Goal: Task Accomplishment & Management: Use online tool/utility

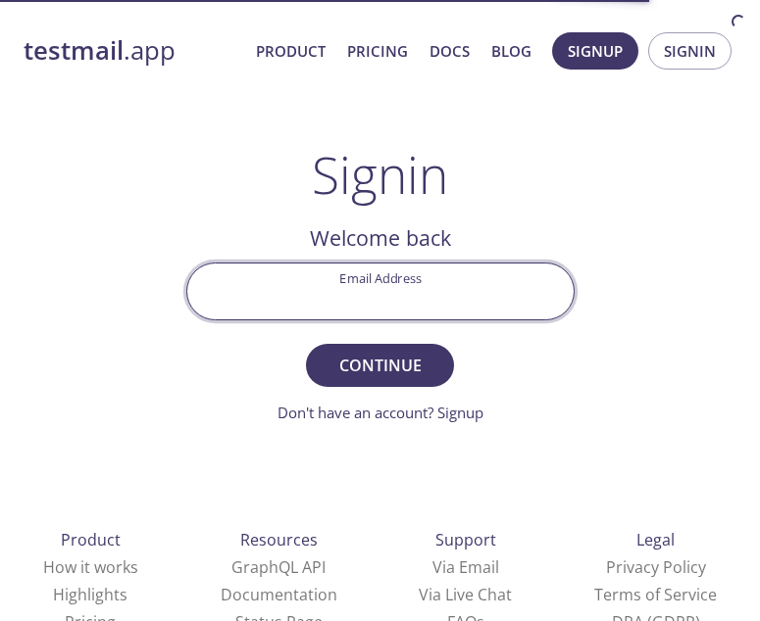
click at [425, 301] on input "Email Address" at bounding box center [380, 292] width 386 height 56
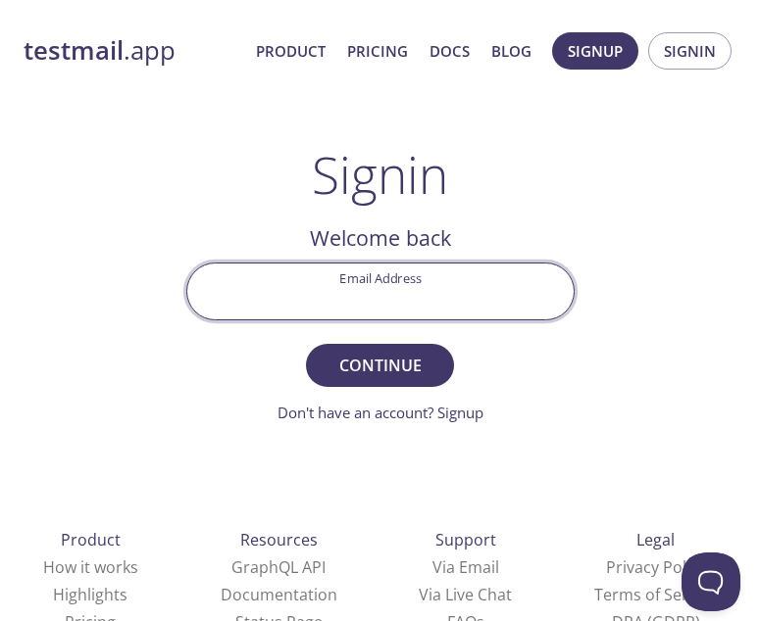
type input "[EMAIL_ADDRESS][DOMAIN_NAME]"
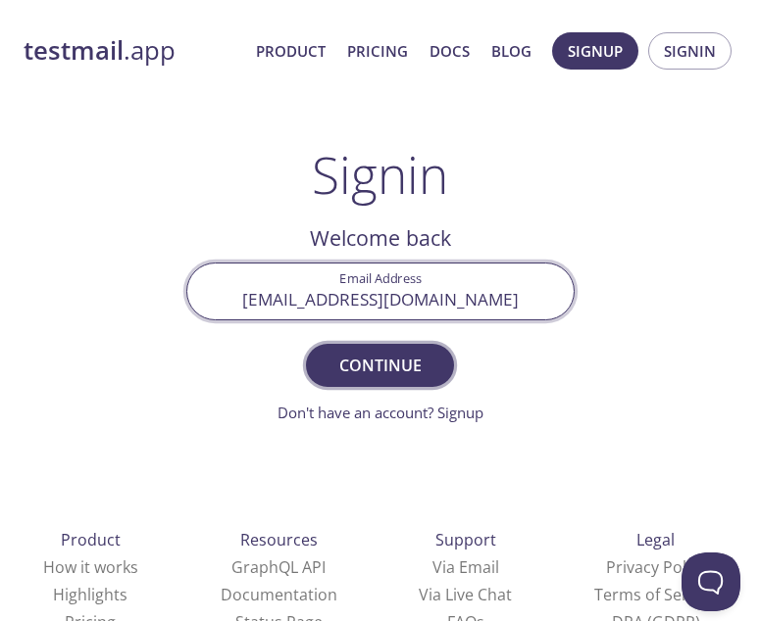
click at [386, 369] on span "Continue" at bounding box center [379, 365] width 104 height 27
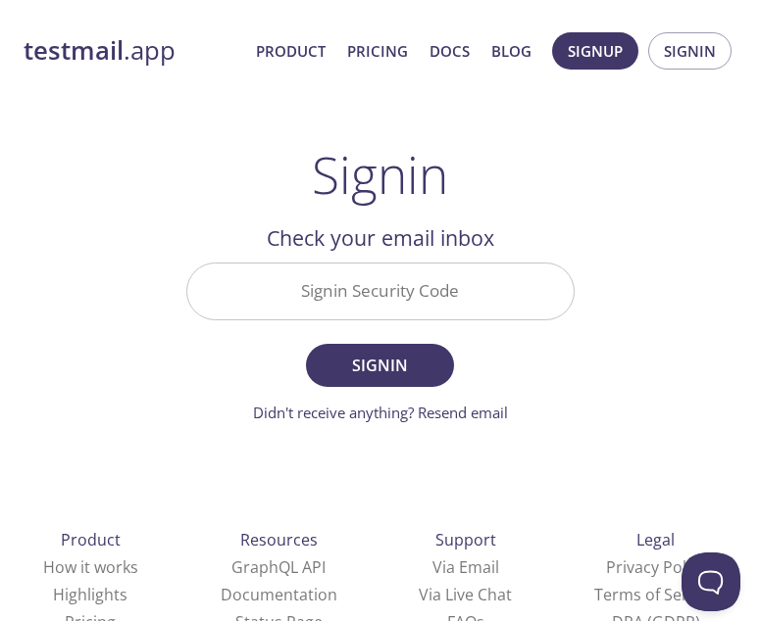
click at [433, 298] on input "Signin Security Code" at bounding box center [380, 292] width 386 height 56
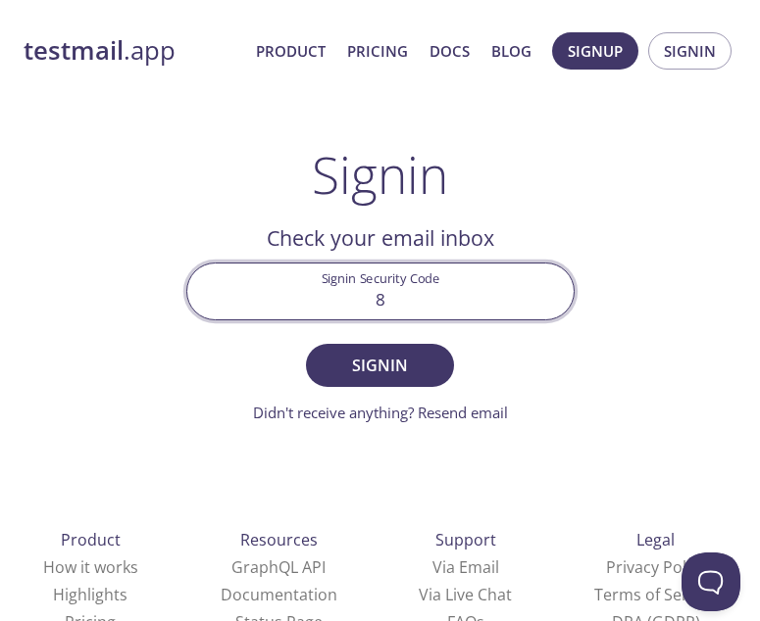
click at [435, 294] on input "8" at bounding box center [380, 292] width 386 height 56
type input ","
click at [418, 367] on span "Signin" at bounding box center [379, 365] width 104 height 27
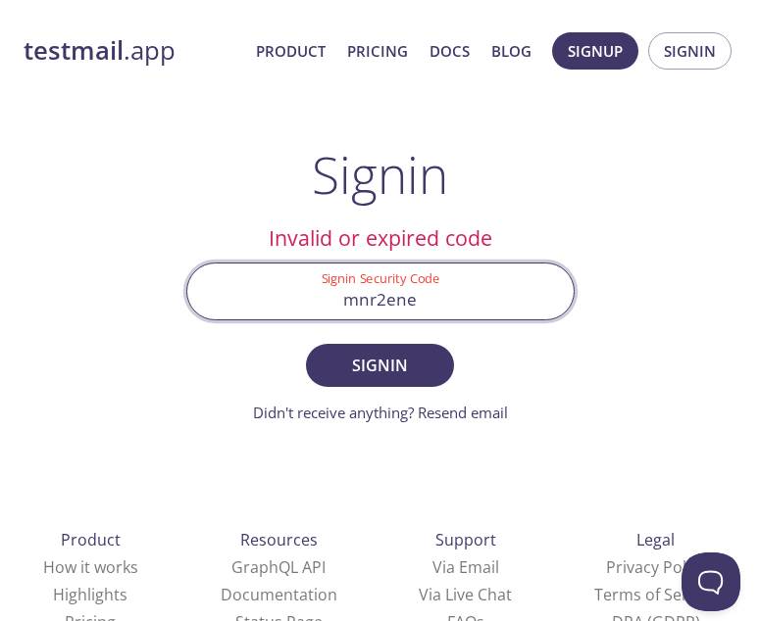
click at [415, 301] on input "mnr2ene" at bounding box center [380, 292] width 386 height 56
type input "MJR2ENE"
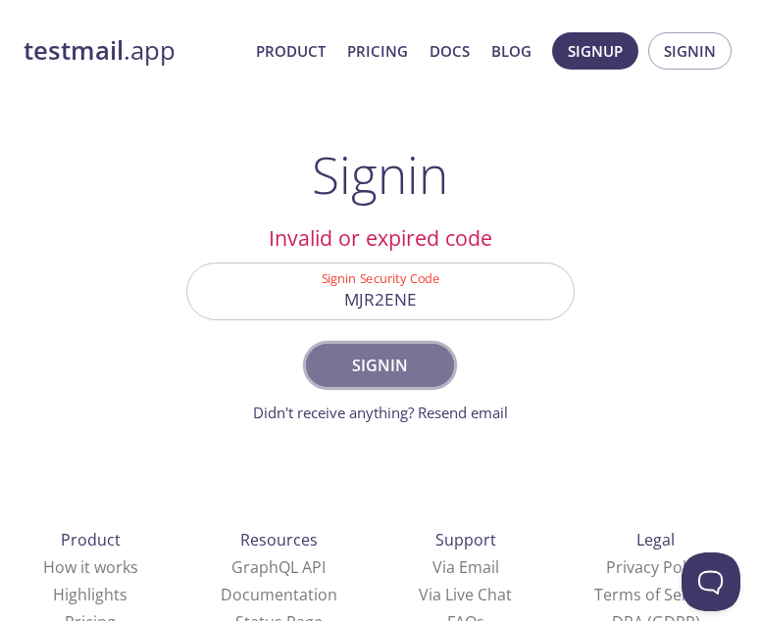
click at [409, 366] on span "Signin" at bounding box center [379, 365] width 104 height 27
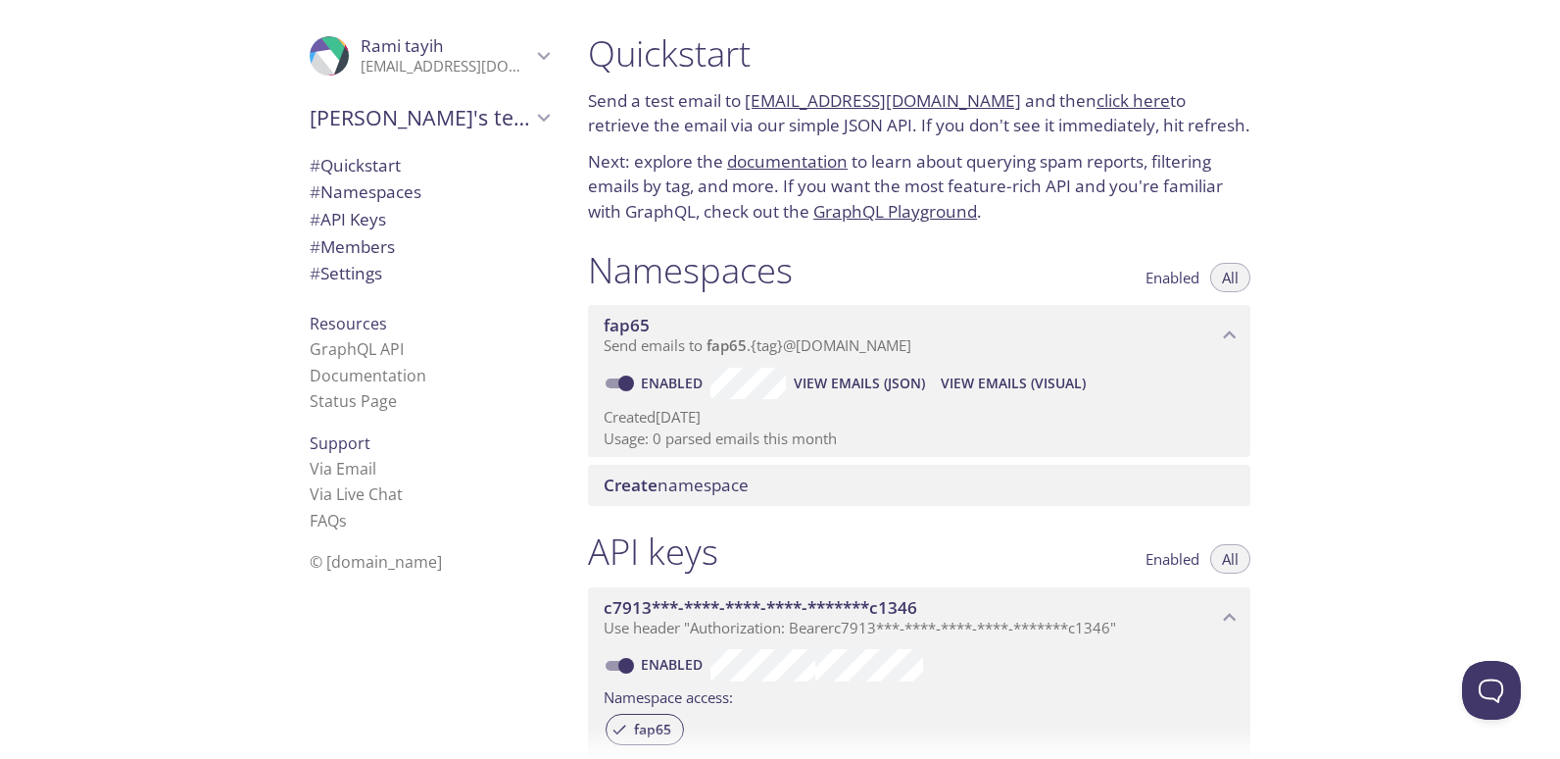
click at [759, 381] on span "View Emails (Visual)" at bounding box center [1013, 383] width 145 height 24
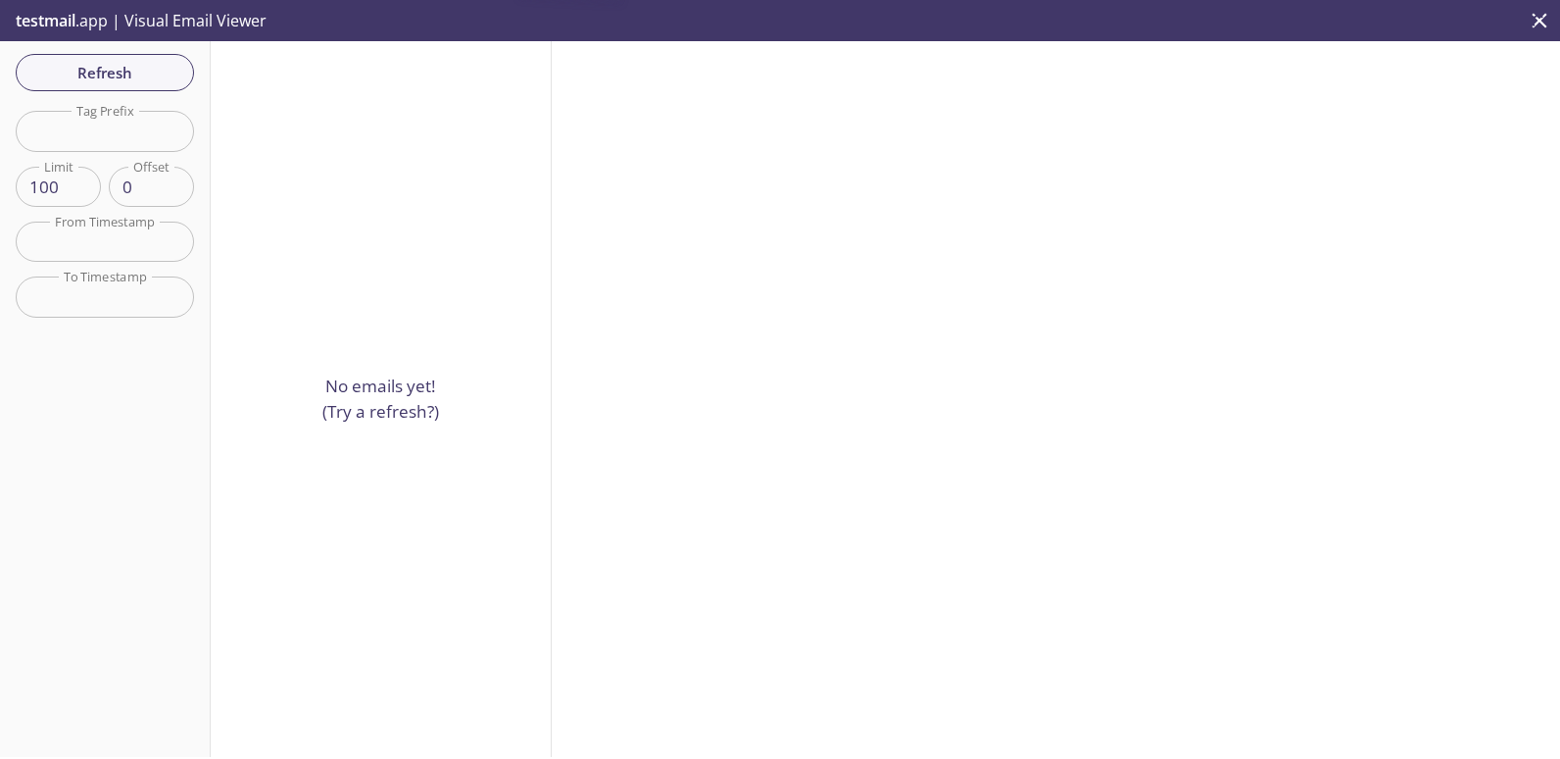
click at [139, 67] on span "Refresh" at bounding box center [104, 72] width 147 height 25
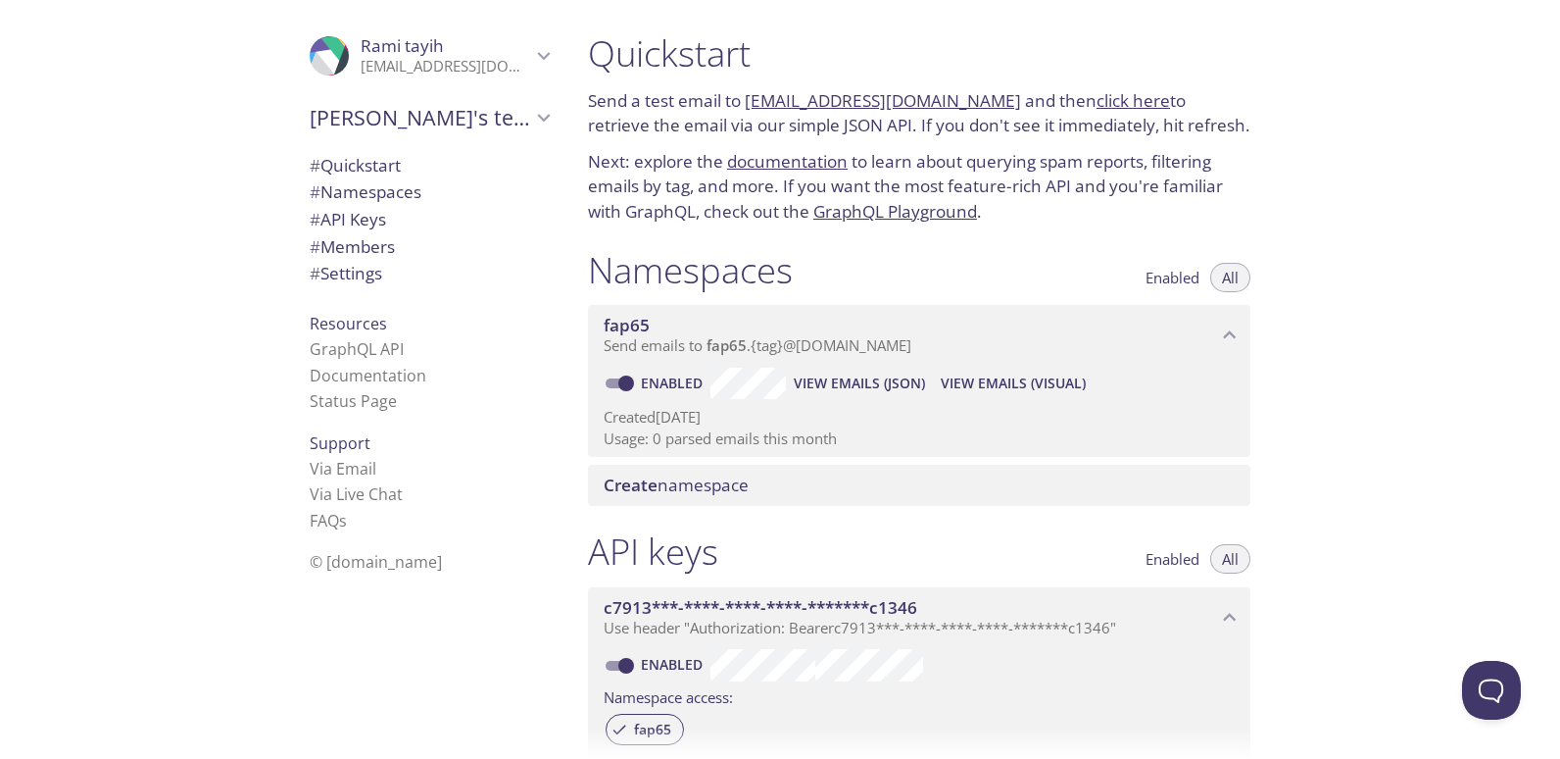
click at [759, 379] on span "View Emails (JSON)" at bounding box center [859, 383] width 131 height 24
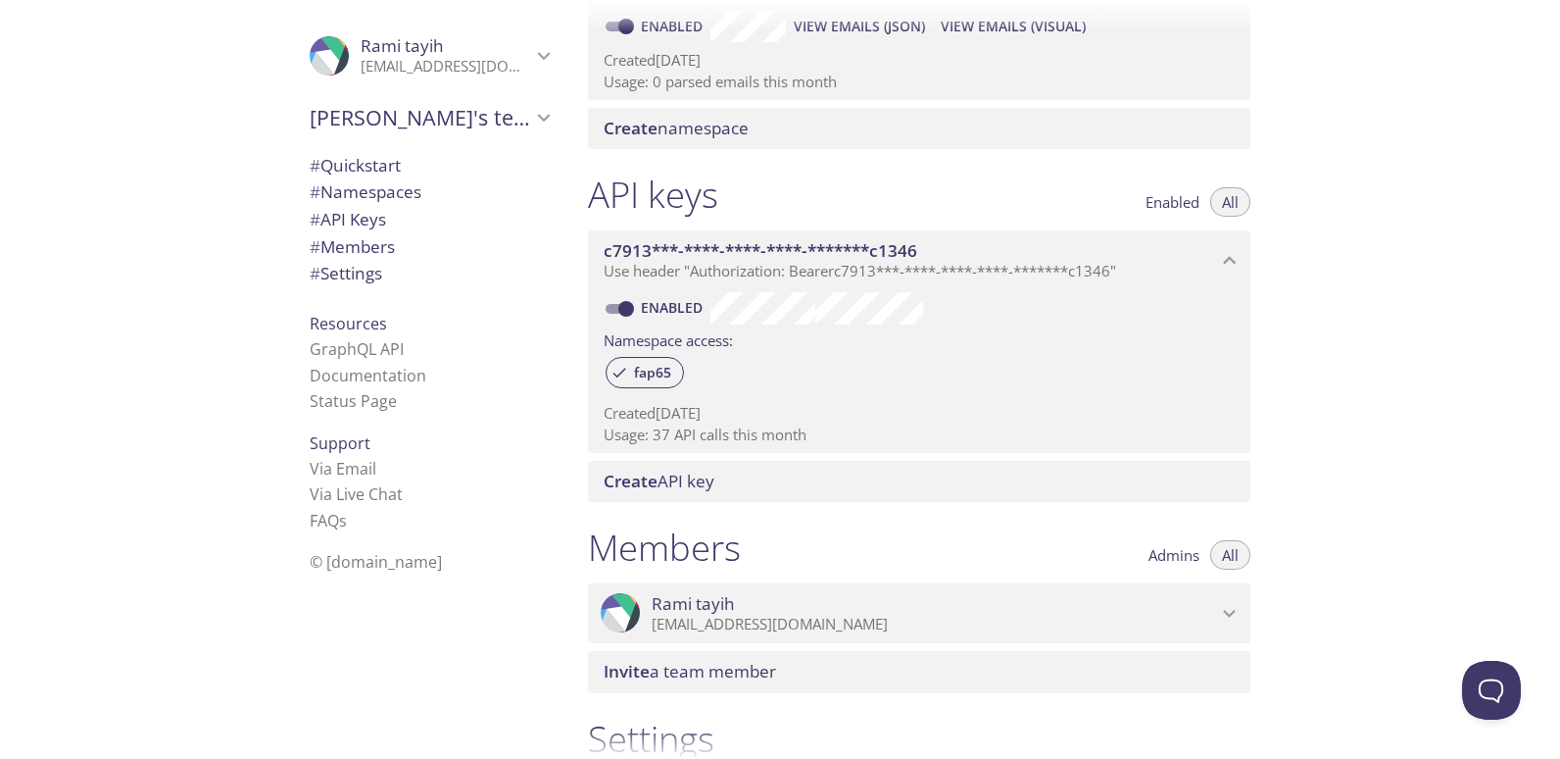
scroll to position [661, 0]
